Goal: Book appointment/travel/reservation

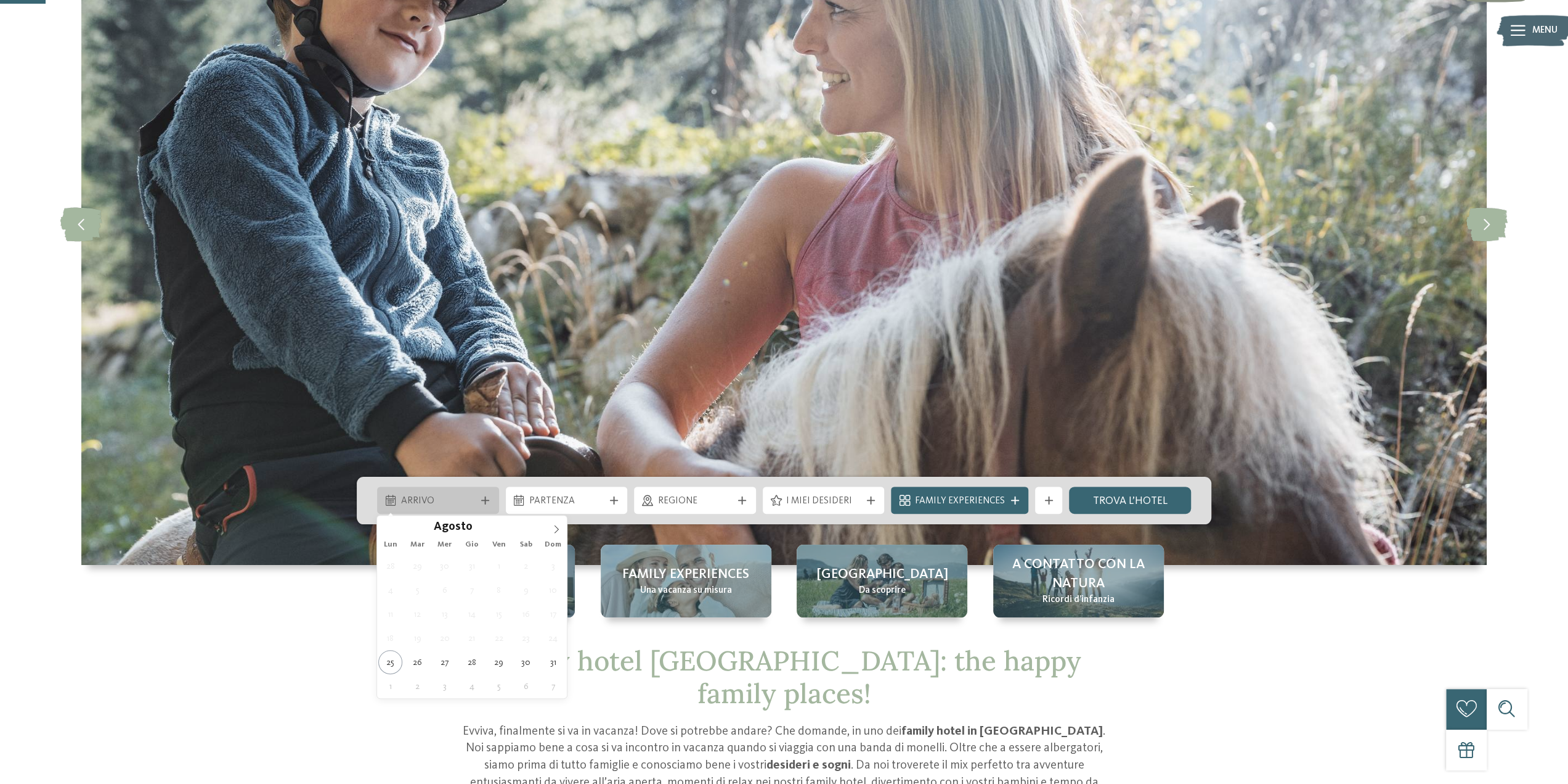
click at [470, 499] on span "Arrivo" at bounding box center [438, 501] width 74 height 14
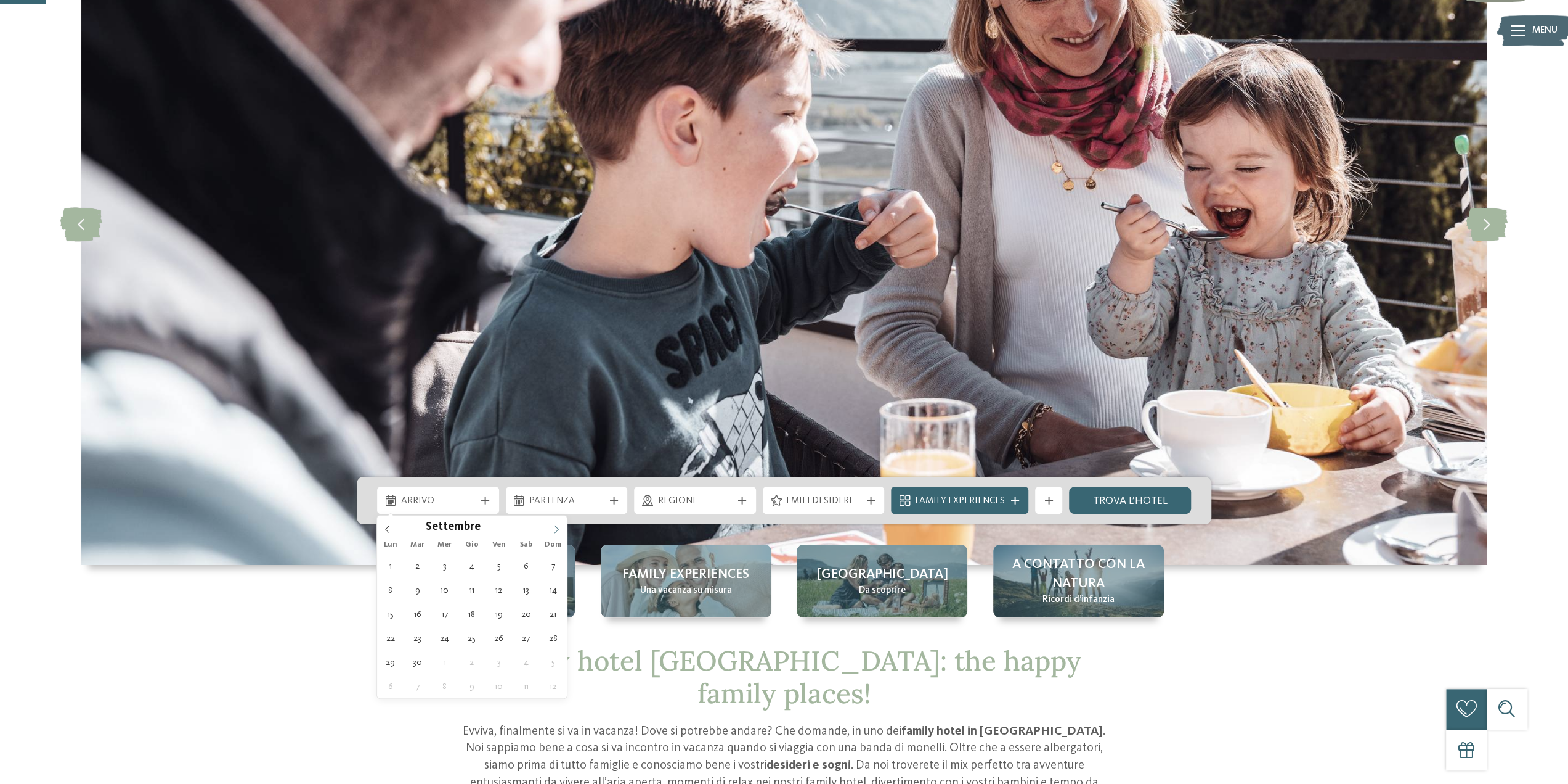
click at [560, 527] on icon at bounding box center [556, 528] width 9 height 9
type div "27.12.2025"
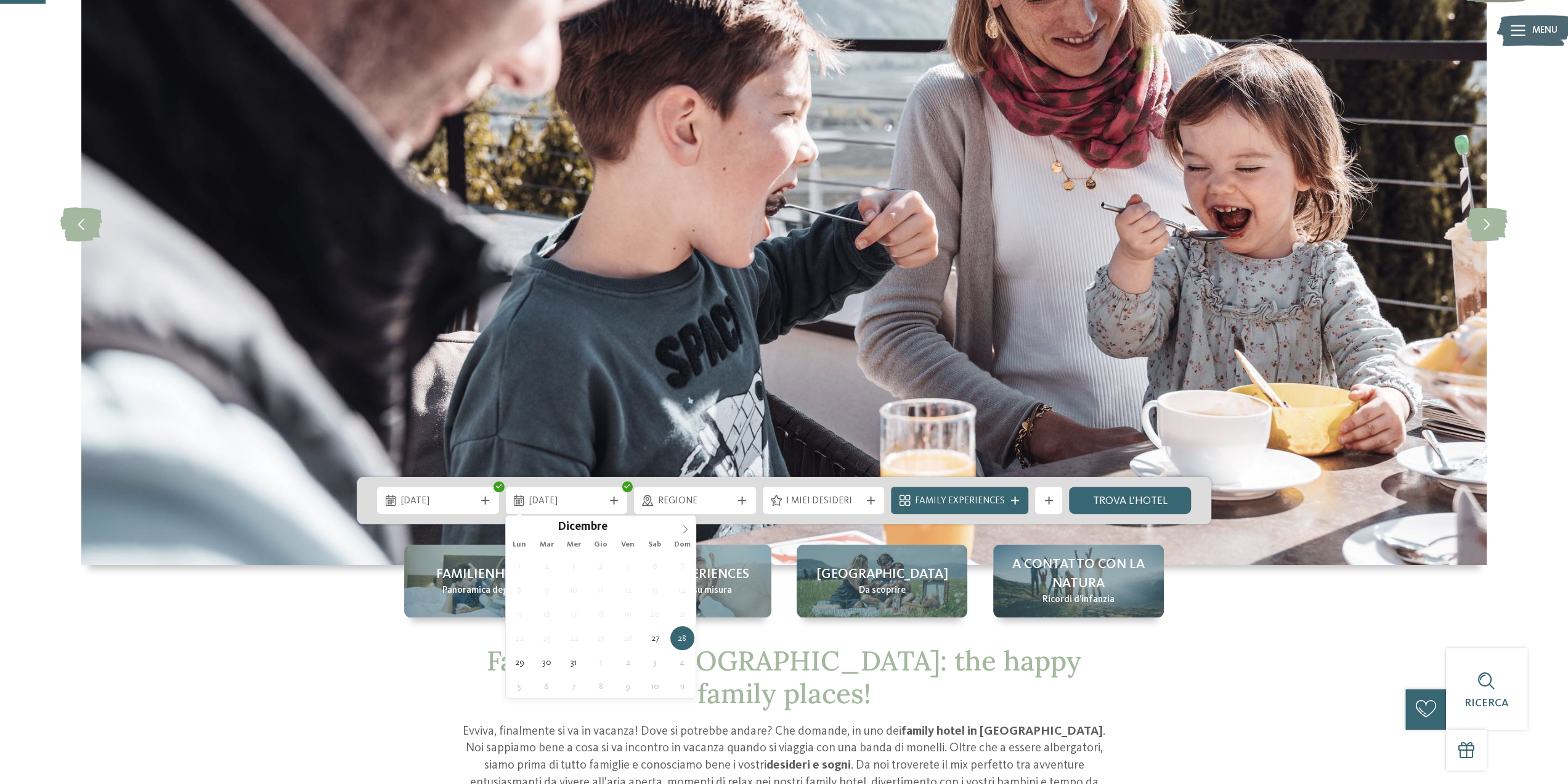
type input "****"
click at [685, 527] on icon at bounding box center [685, 529] width 4 height 8
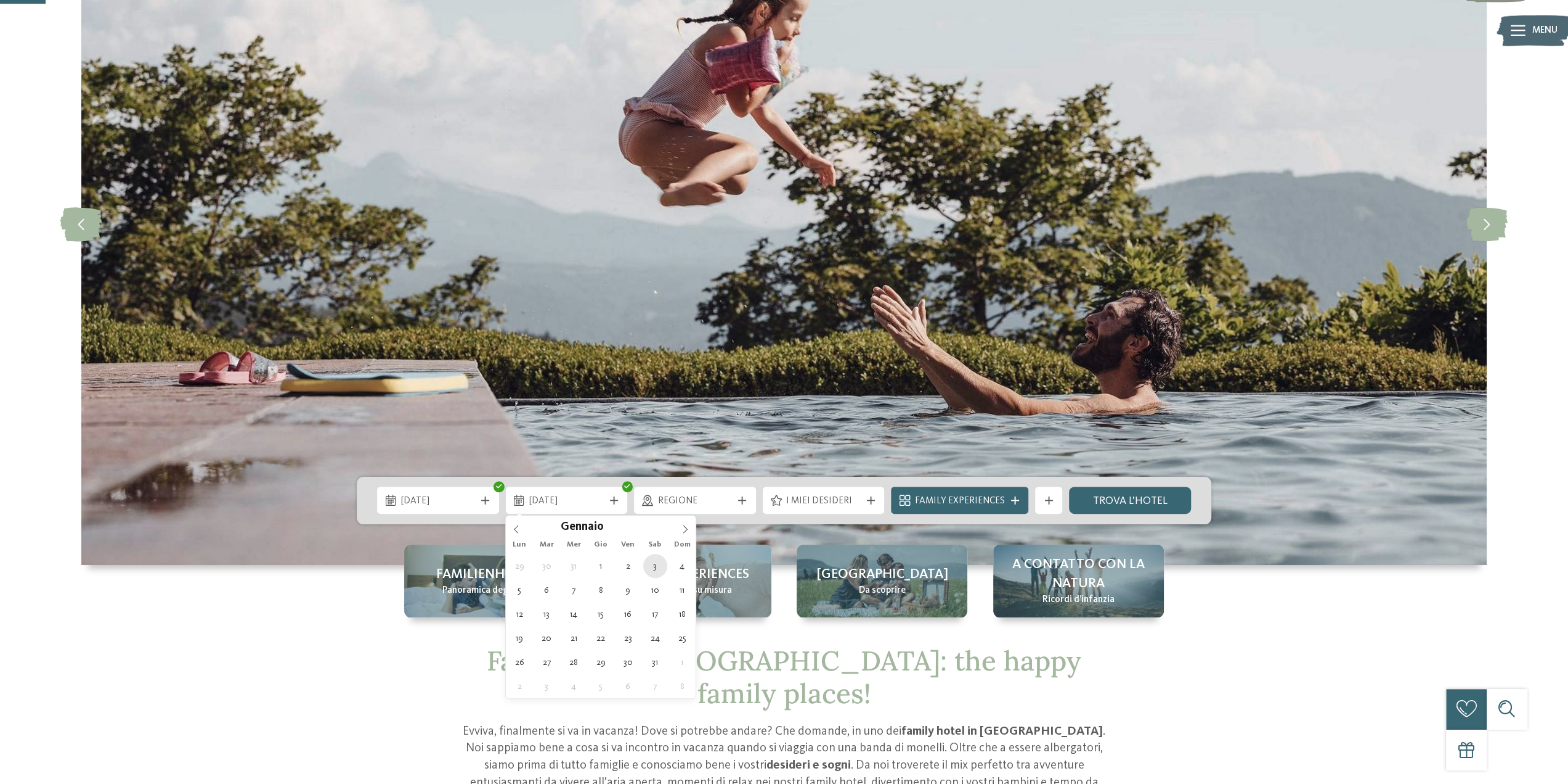
type div "03.01.2026"
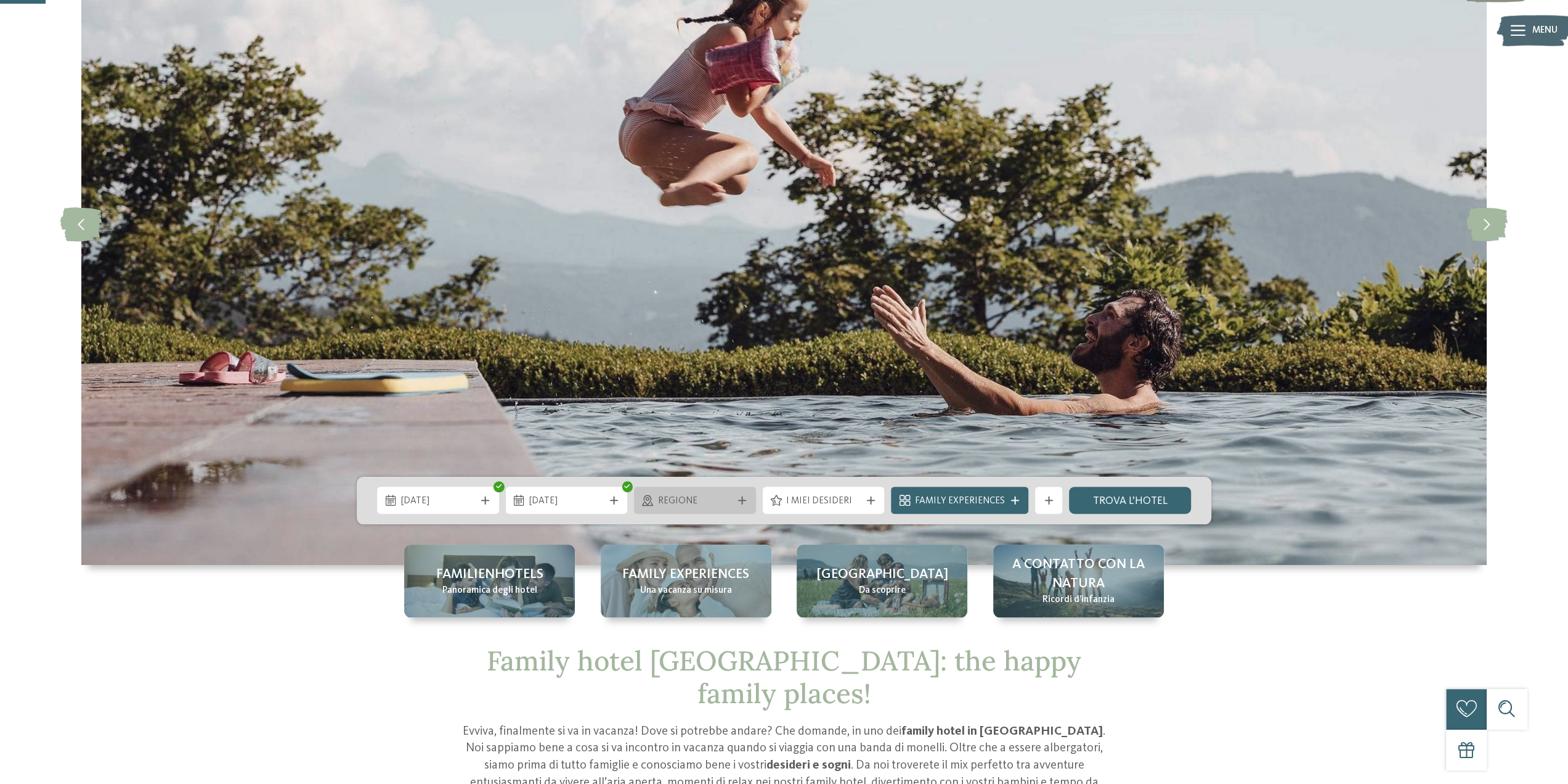
click at [729, 499] on span "Regione" at bounding box center [695, 501] width 74 height 14
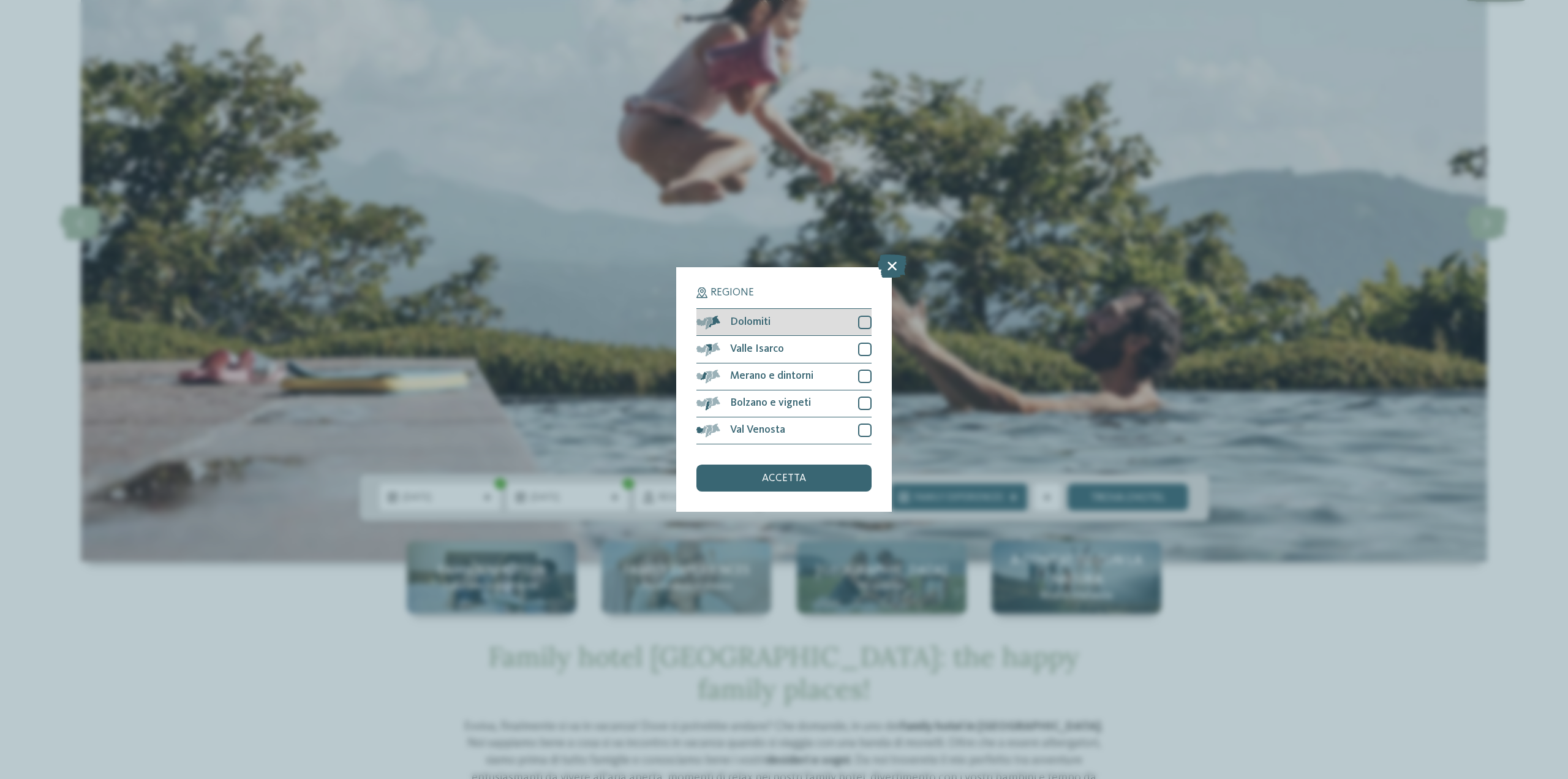
click at [863, 320] on div at bounding box center [865, 322] width 13 height 13
click at [867, 352] on div at bounding box center [865, 349] width 13 height 13
click at [866, 375] on div at bounding box center [865, 376] width 13 height 13
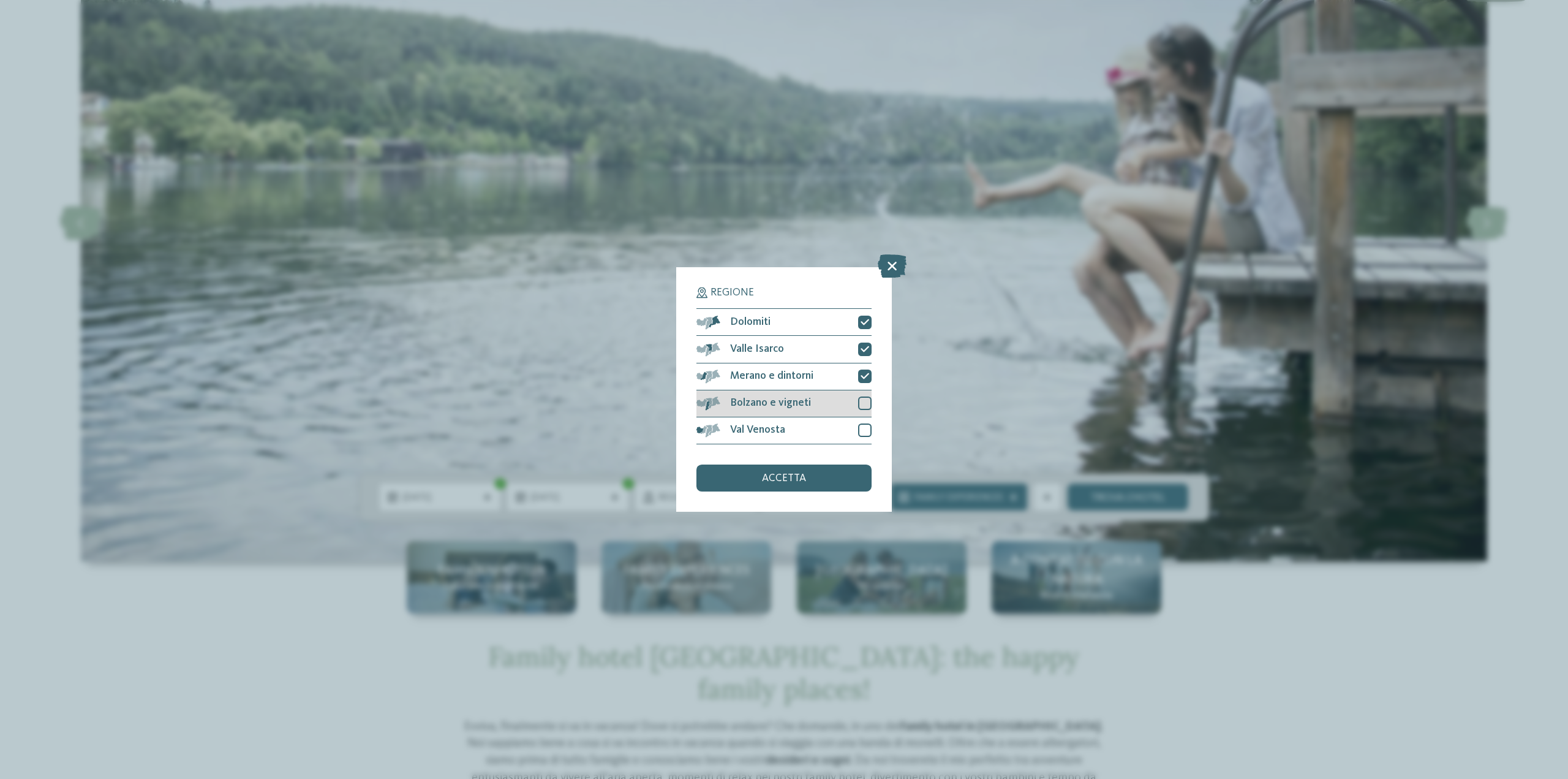
click at [863, 408] on div at bounding box center [865, 403] width 13 height 13
click at [861, 423] on div at bounding box center [865, 430] width 13 height 13
click at [793, 471] on div "accetta" at bounding box center [784, 478] width 176 height 27
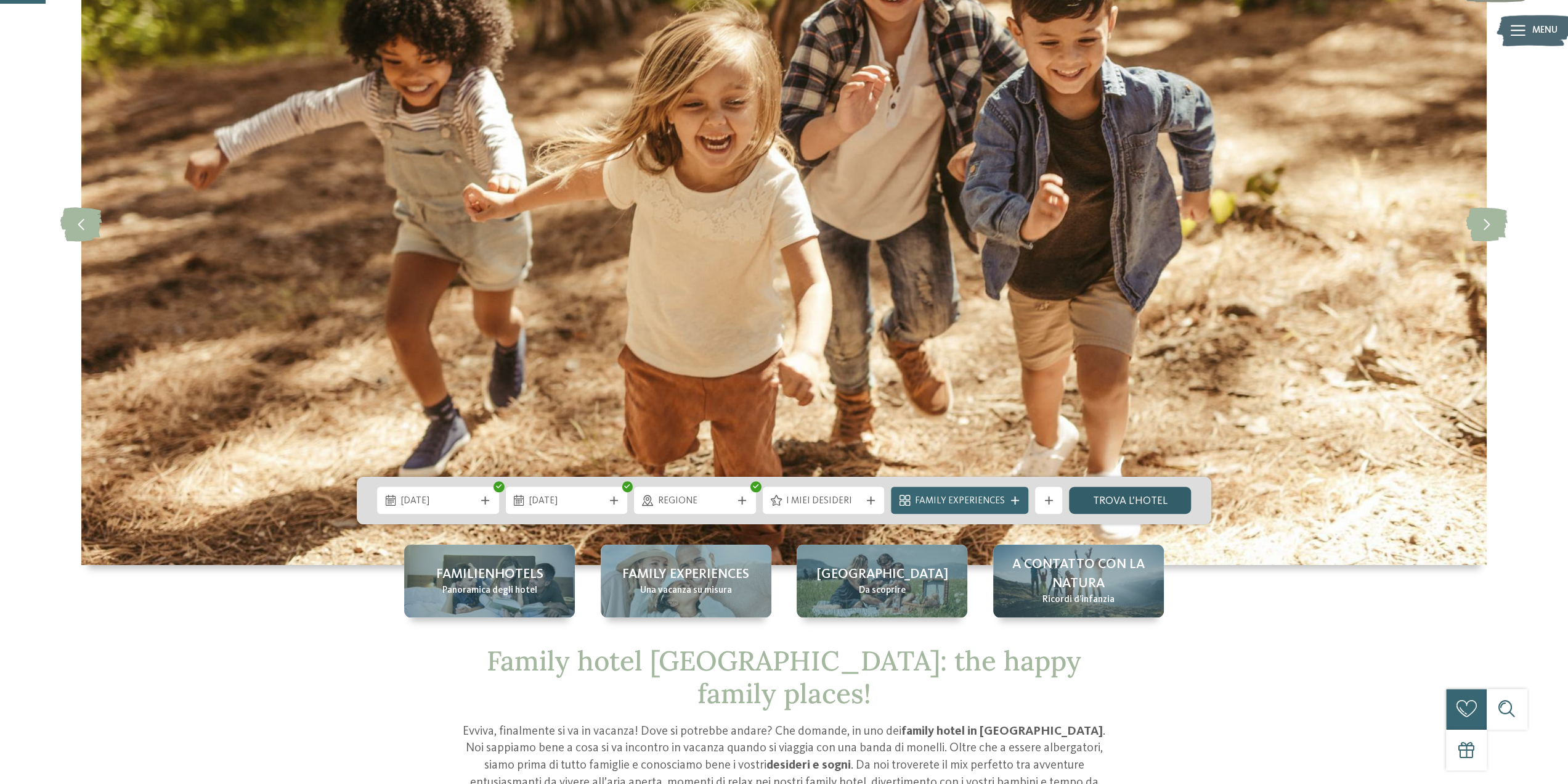
click at [1115, 501] on link "trova l’hotel" at bounding box center [1130, 500] width 122 height 27
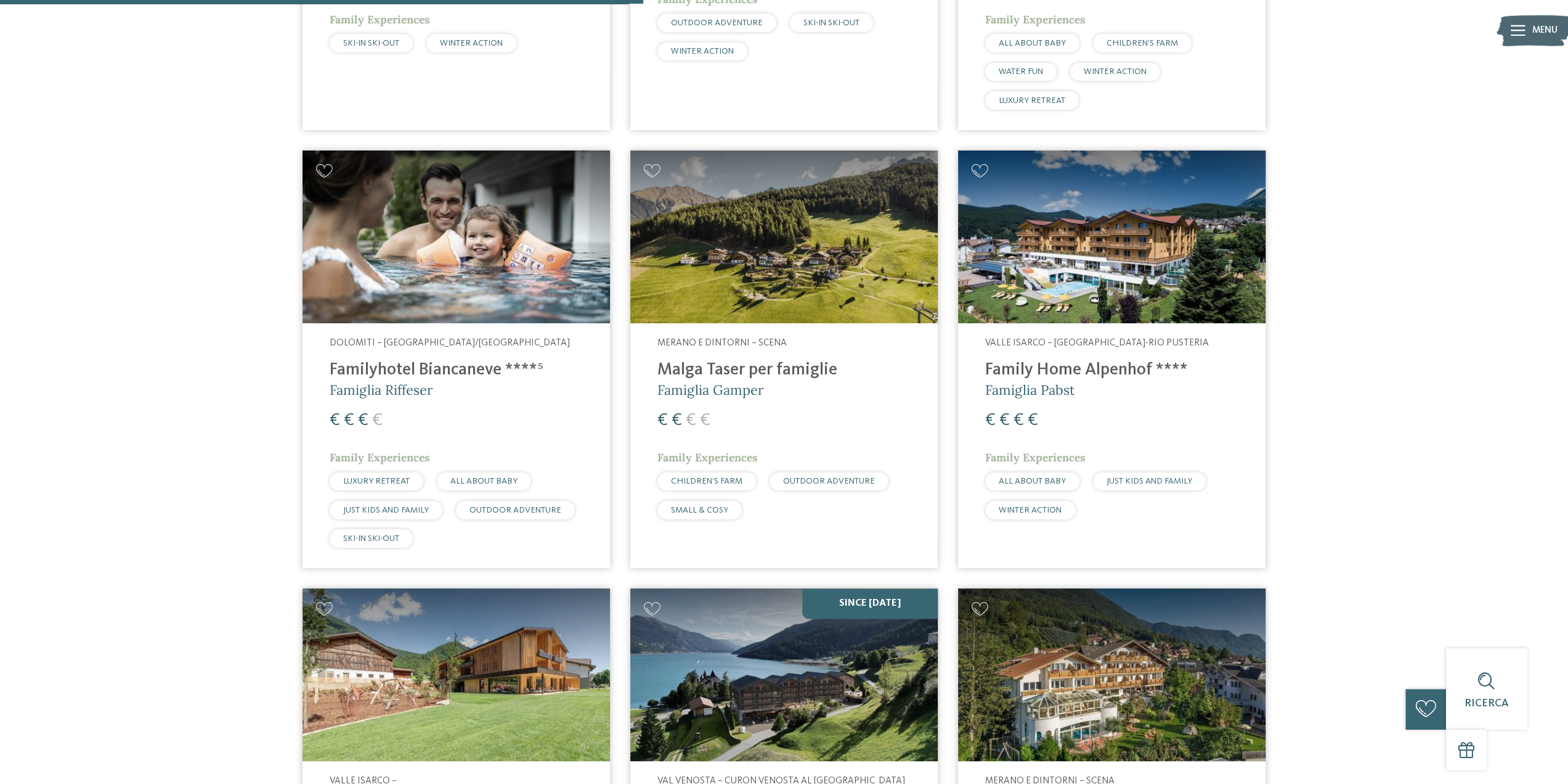
scroll to position [1314, 0]
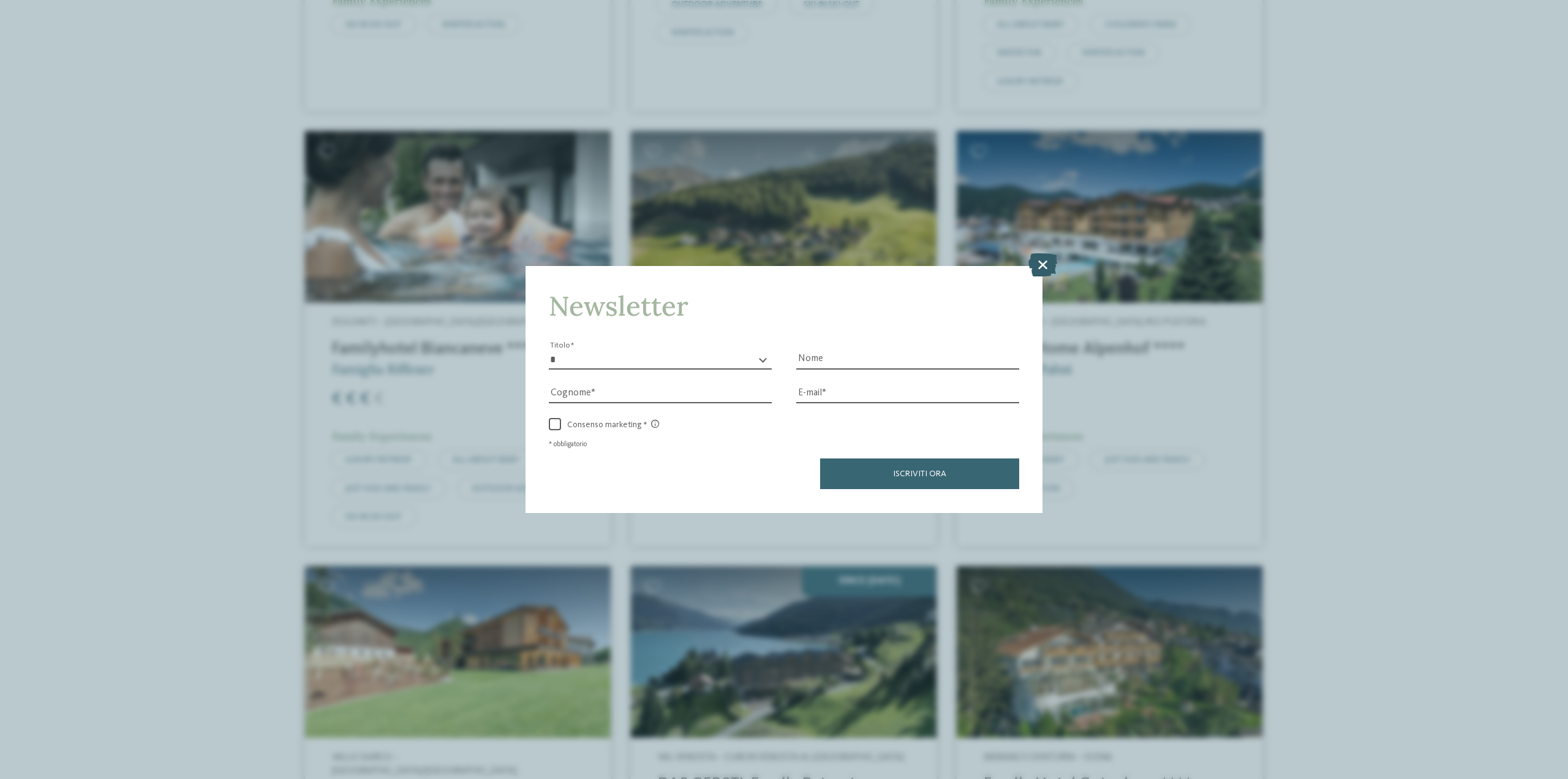
click at [1041, 258] on icon at bounding box center [1042, 265] width 29 height 23
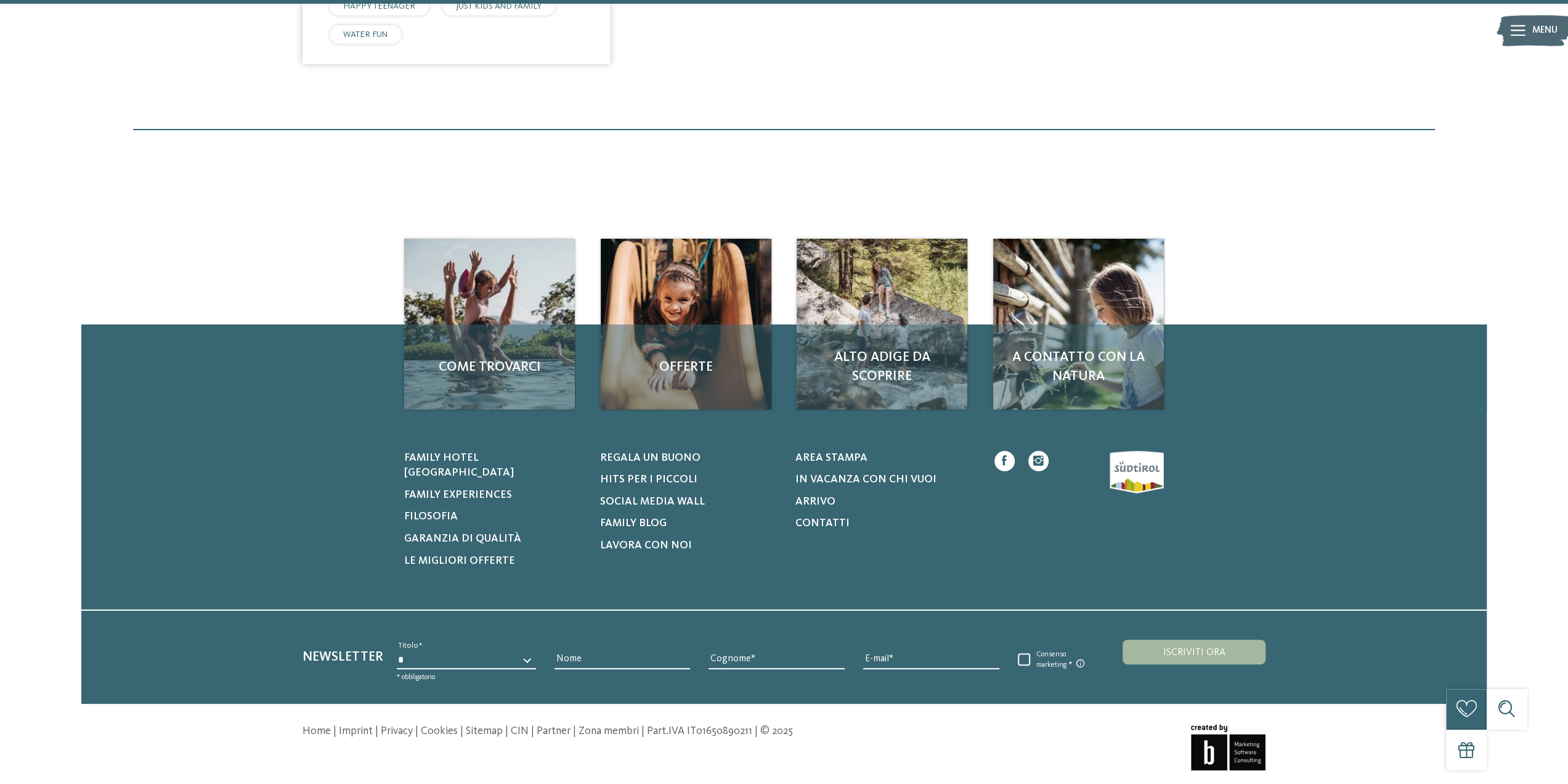
scroll to position [3204, 0]
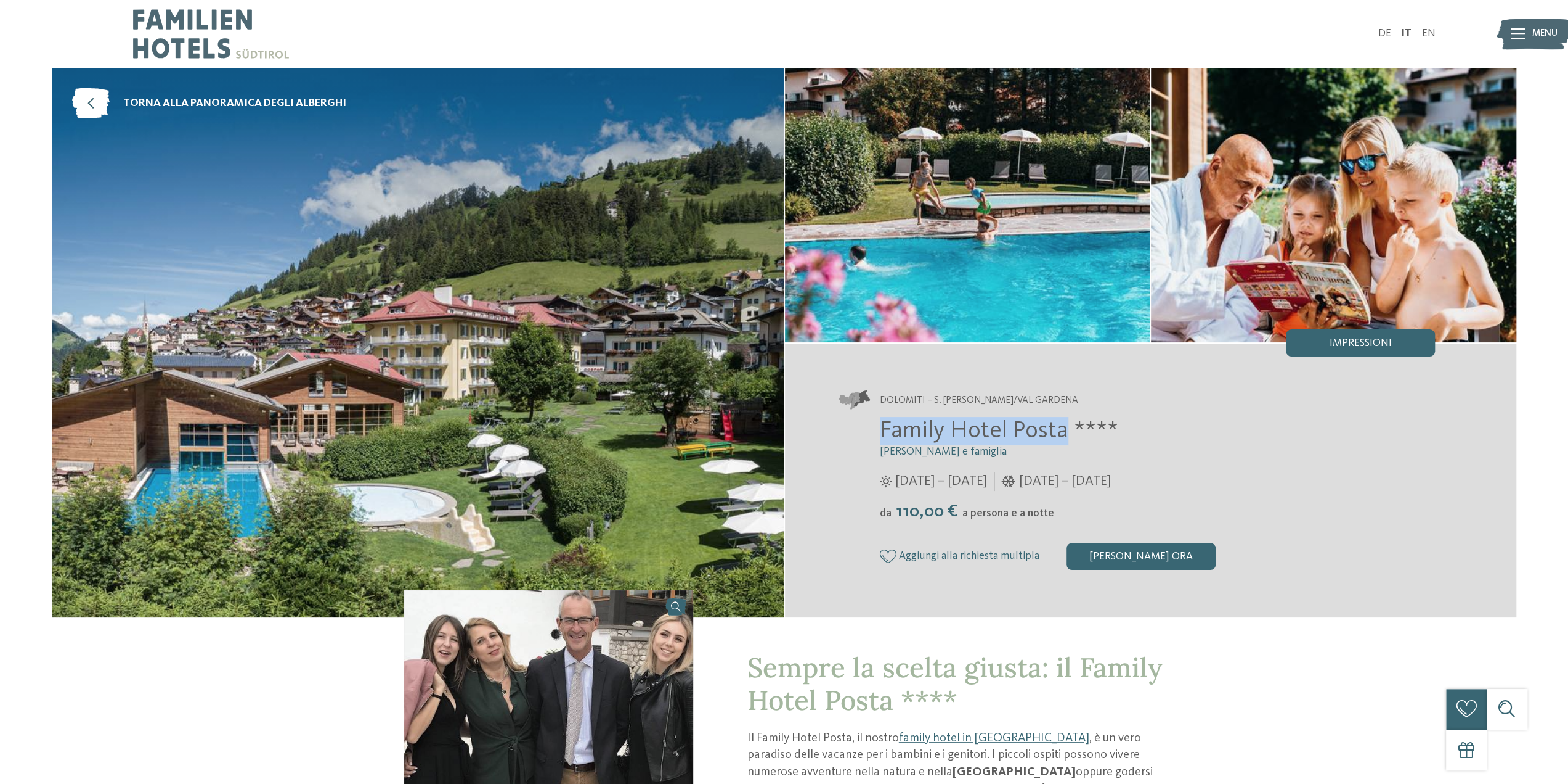
drag, startPoint x: 0, startPoint y: 0, endPoint x: 882, endPoint y: 424, distance: 978.6
click at [882, 424] on span "Family Hotel Posta ****" at bounding box center [999, 431] width 238 height 23
copy span "Family Hotel Posta"
